Goal: Information Seeking & Learning: Learn about a topic

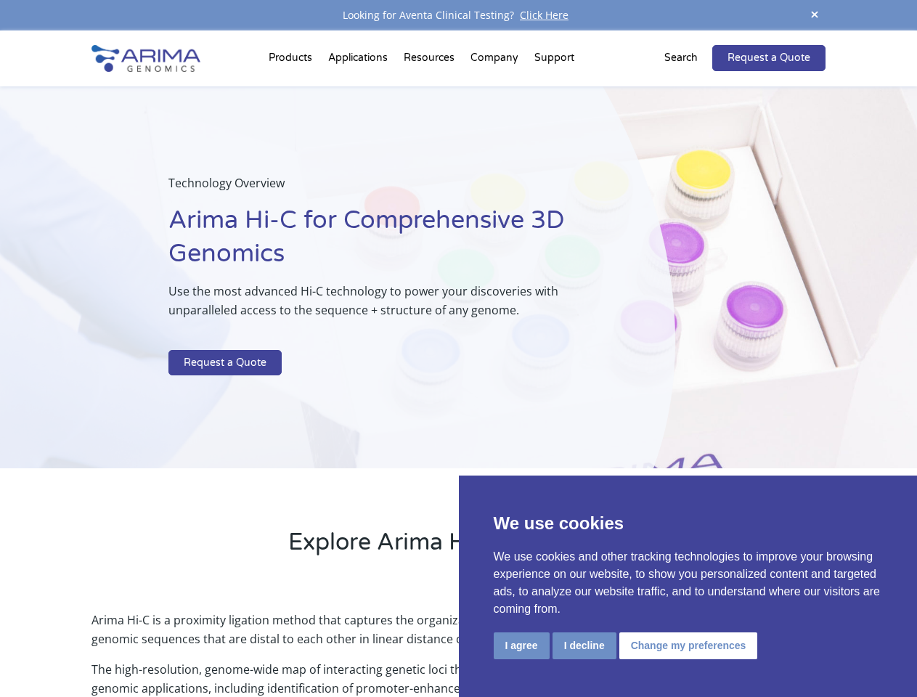
click at [458, 349] on p at bounding box center [385, 340] width 434 height 19
click at [521, 646] on button "I agree" at bounding box center [522, 646] width 56 height 27
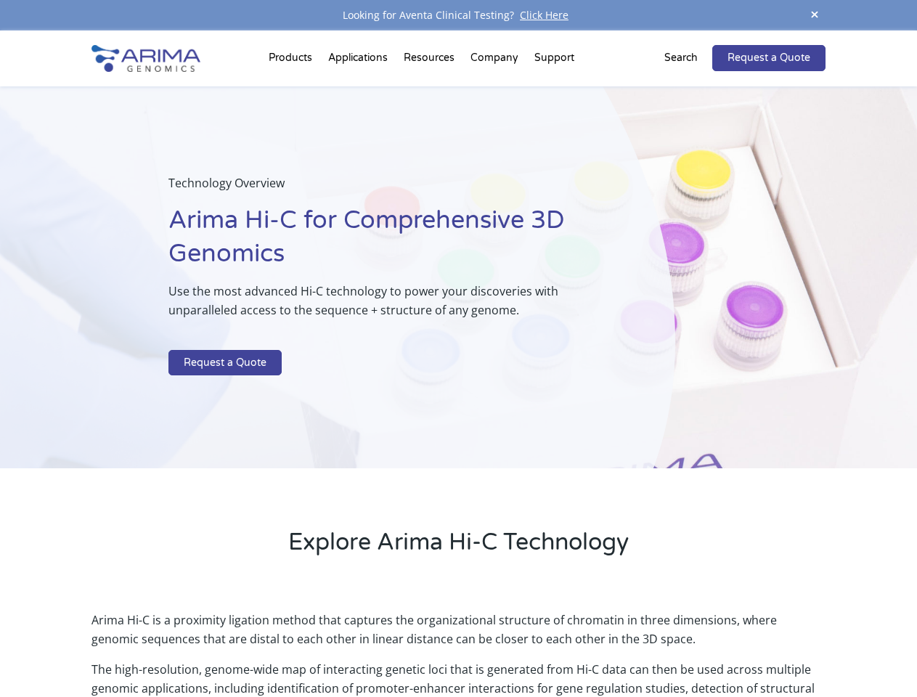
click at [584, 646] on p "Arima Hi-C is a proximity ligation method that captures the organizational stru…" at bounding box center [458, 635] width 733 height 49
click at [686, 646] on p "Arima Hi-C is a proximity ligation method that captures the organizational stru…" at bounding box center [458, 635] width 733 height 49
click at [815, 15] on span at bounding box center [815, 16] width 22 height 20
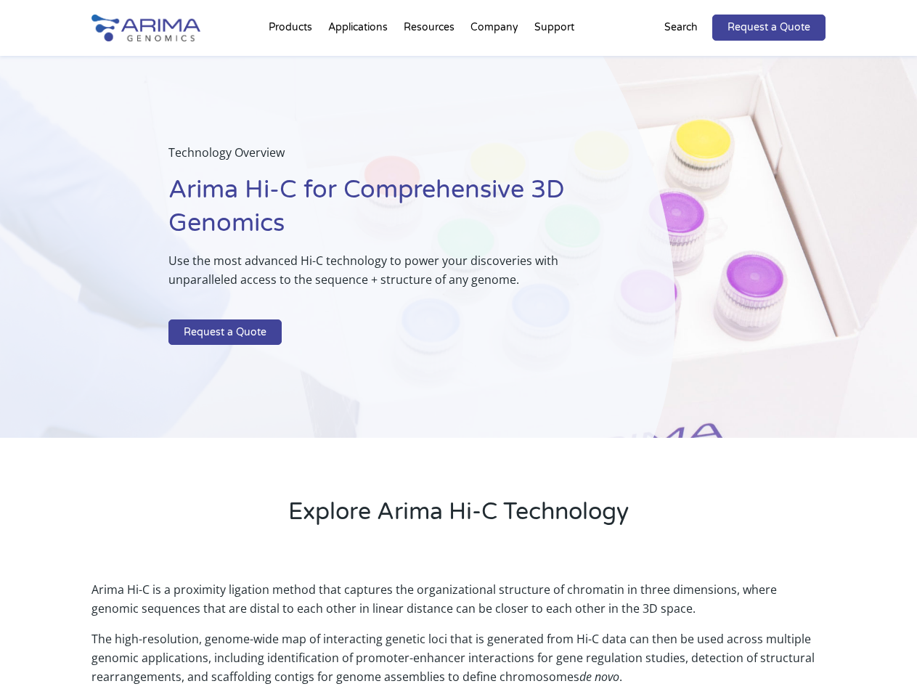
click at [458, 364] on div "Technology Overview Arima Hi-C for Comprehensive 3D Genomics Use the most advan…" at bounding box center [337, 247] width 675 height 383
click at [293, 61] on div "Technology Overview Arima Hi-C for Comprehensive 3D Genomics Use the most advan…" at bounding box center [337, 247] width 675 height 383
click at [431, 61] on div "Technology Overview Arima Hi-C for Comprehensive 3D Genomics Use the most advan…" at bounding box center [337, 247] width 675 height 383
click at [495, 61] on div "Technology Overview Arima Hi-C for Comprehensive 3D Genomics Use the most advan…" at bounding box center [337, 247] width 675 height 383
click at [554, 61] on div "Technology Overview Arima Hi-C for Comprehensive 3D Genomics Use the most advan…" at bounding box center [337, 247] width 675 height 383
